Goal: Navigation & Orientation: Find specific page/section

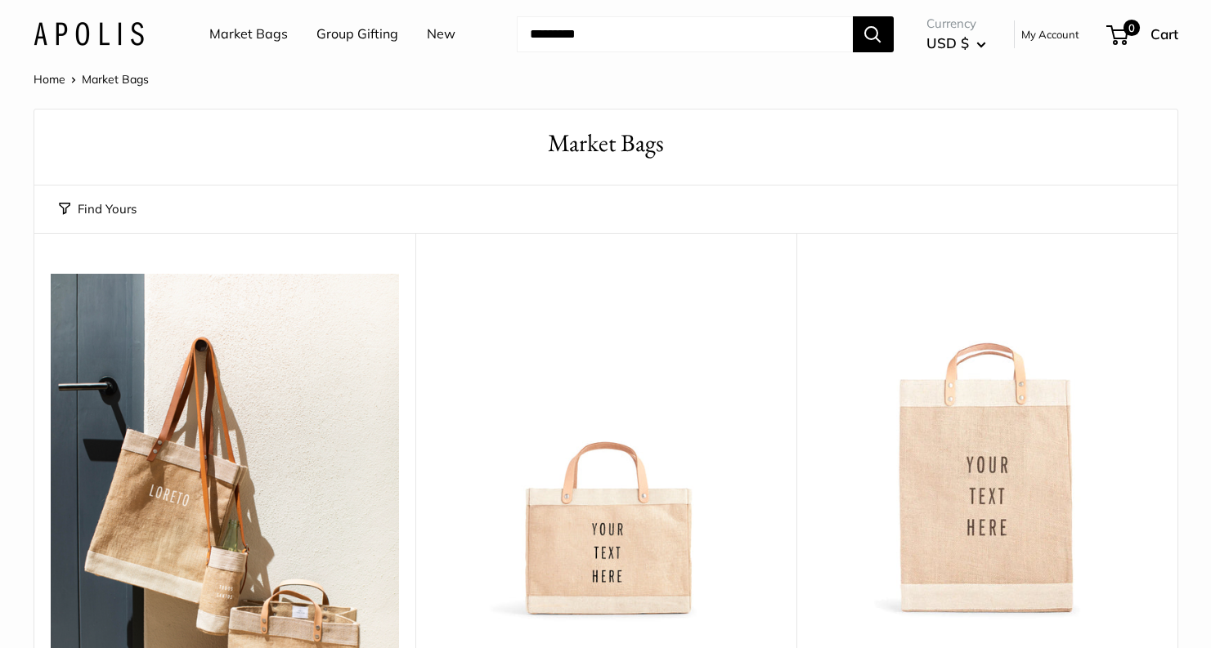
click at [365, 36] on link "Group Gifting" at bounding box center [357, 34] width 82 height 25
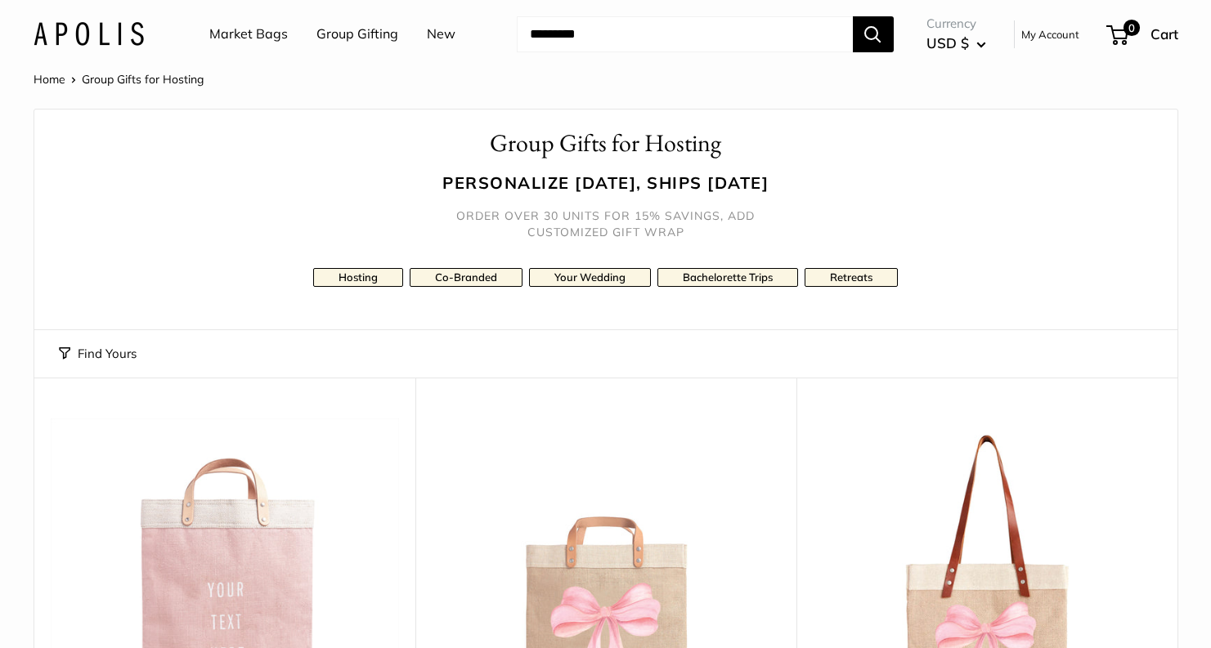
click at [269, 31] on link "Market Bags" at bounding box center [248, 34] width 78 height 25
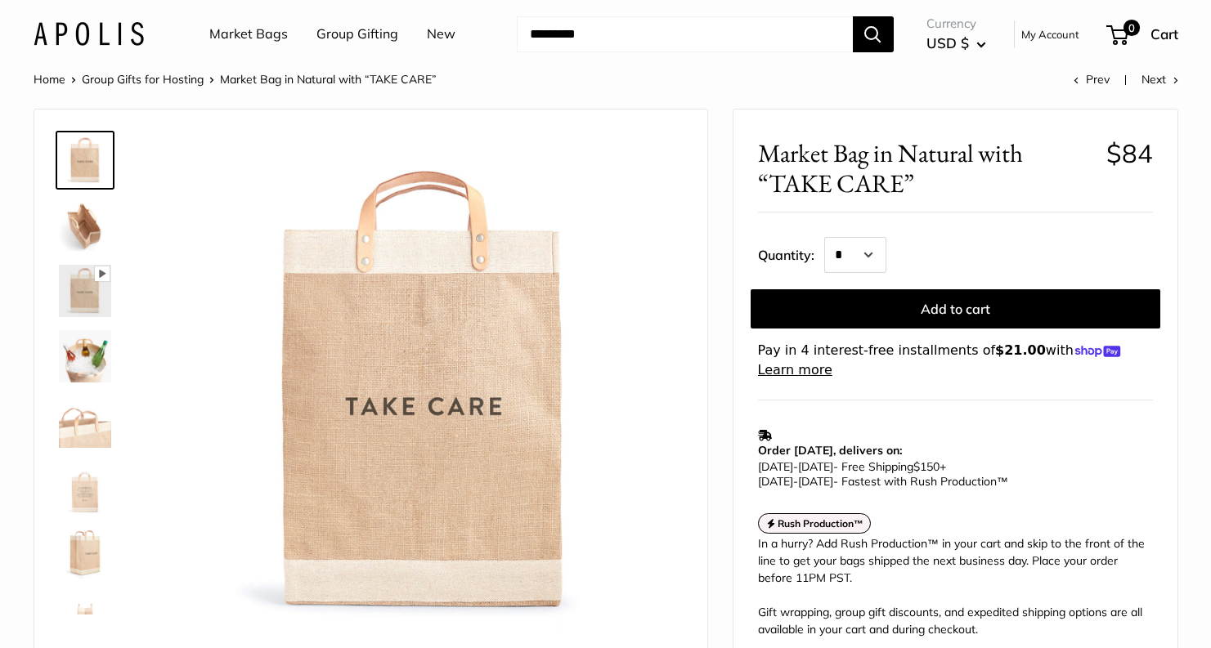
click at [266, 37] on link "Market Bags" at bounding box center [248, 34] width 78 height 25
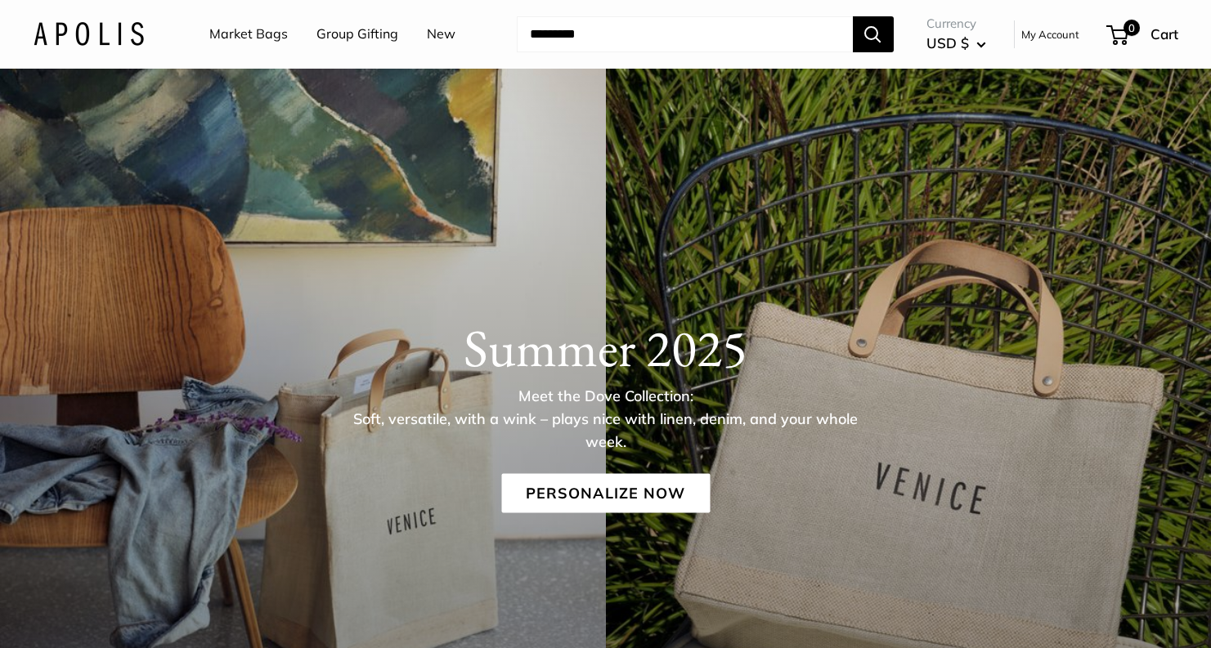
click at [343, 37] on link "Group Gifting" at bounding box center [357, 34] width 82 height 25
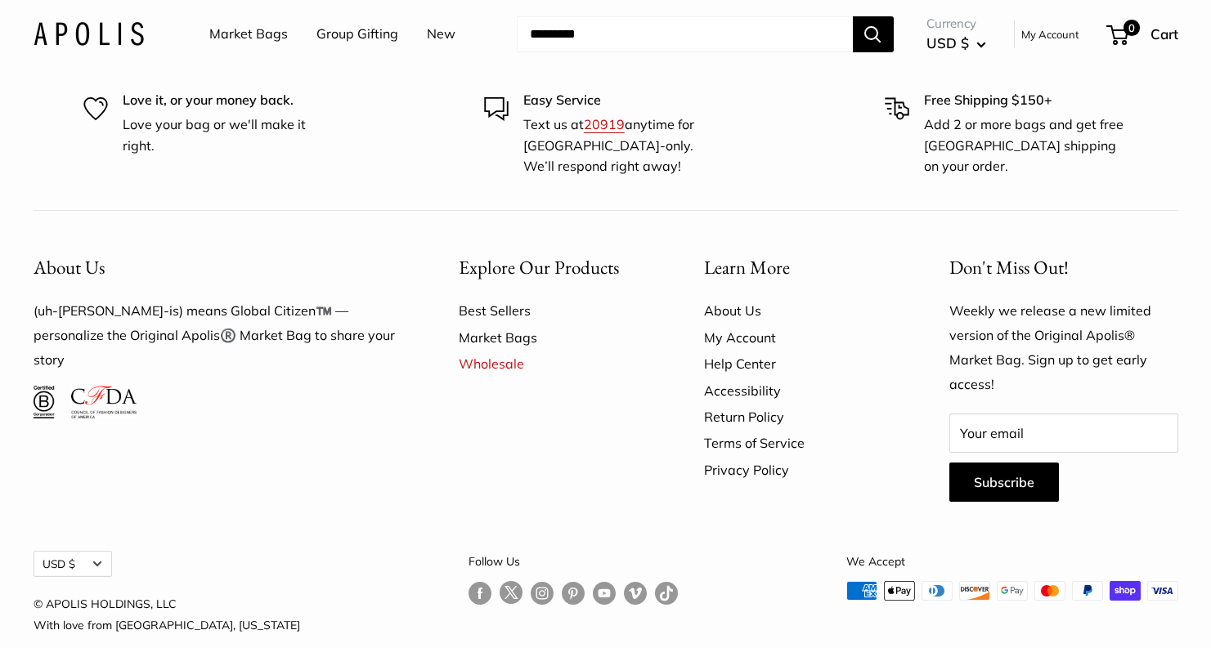
scroll to position [10461, 0]
click at [735, 296] on link "About Us" at bounding box center [798, 309] width 188 height 26
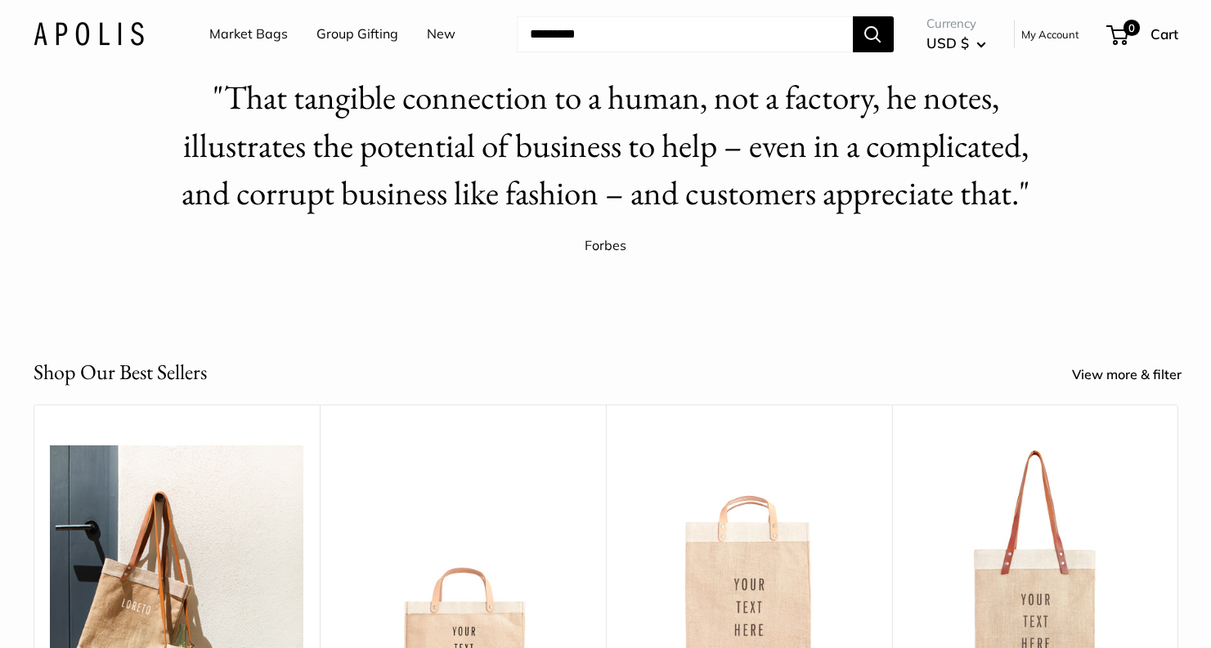
scroll to position [2590, 0]
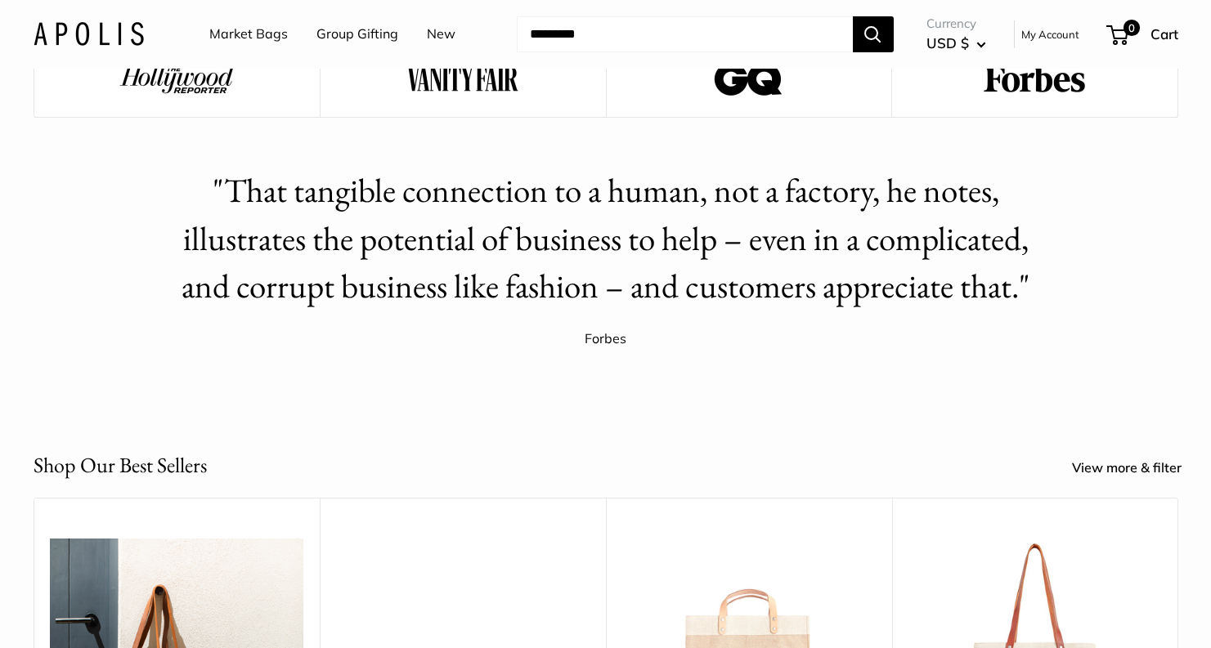
click at [1128, 466] on link "View more & filter" at bounding box center [1136, 468] width 128 height 25
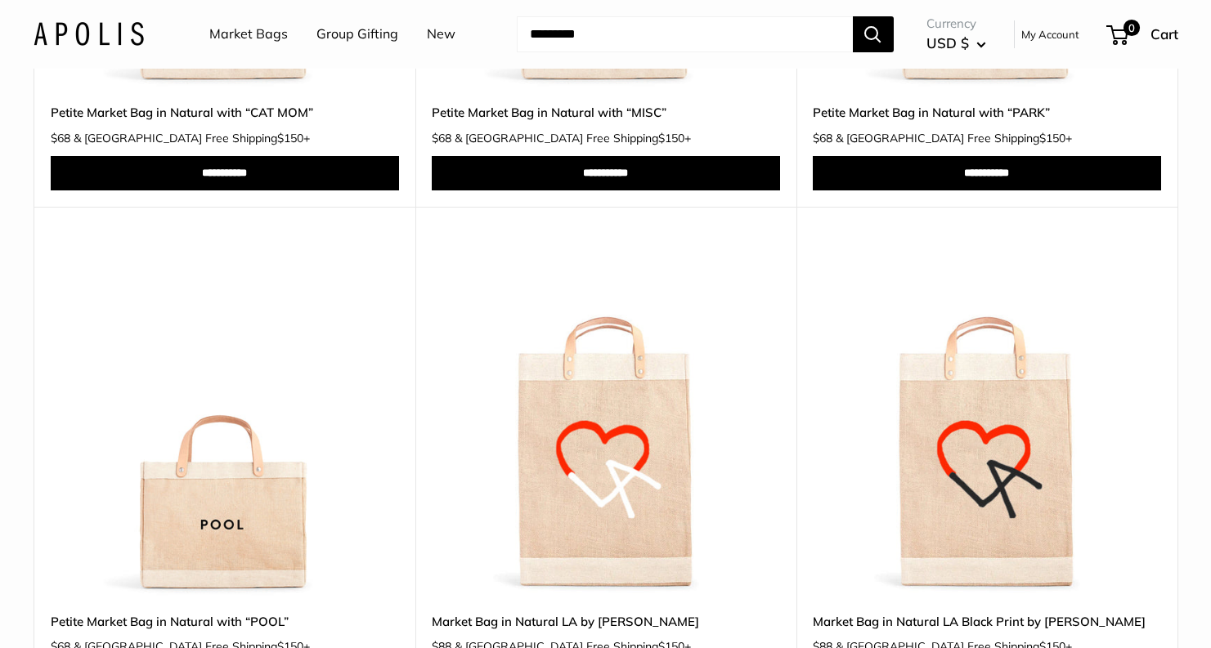
scroll to position [1517, 0]
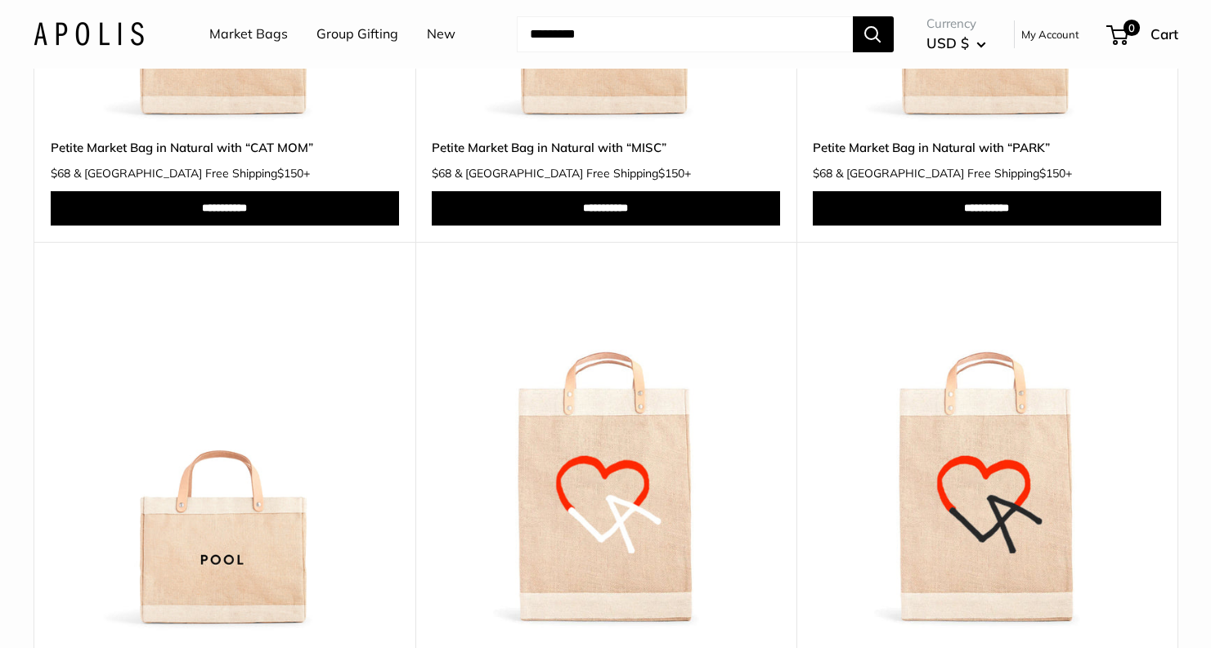
click at [356, 46] on link "Group Gifting" at bounding box center [357, 34] width 82 height 25
